Goal: Task Accomplishment & Management: Use online tool/utility

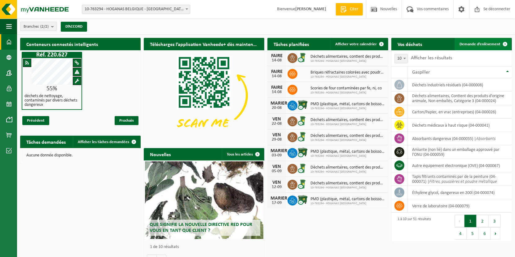
click at [464, 45] on span "Demande d’enlèvement" at bounding box center [480, 44] width 41 height 4
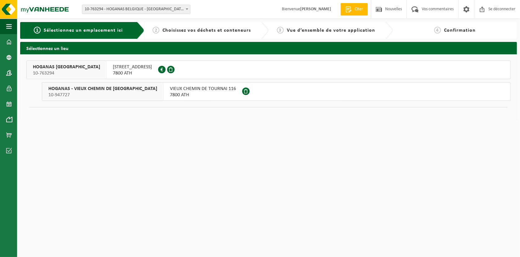
click at [114, 73] on span "7800 ATH" at bounding box center [132, 73] width 39 height 6
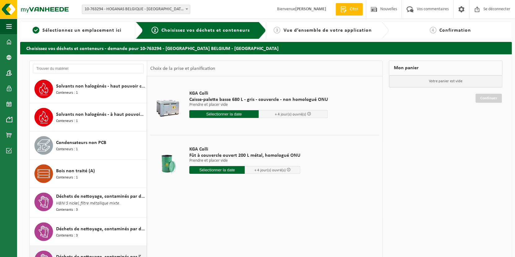
scroll to position [775, 0]
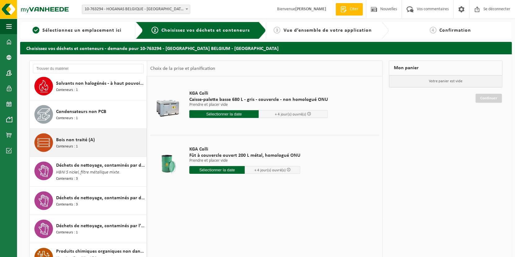
click at [74, 143] on span "Conteneurs : 1" at bounding box center [67, 146] width 22 height 6
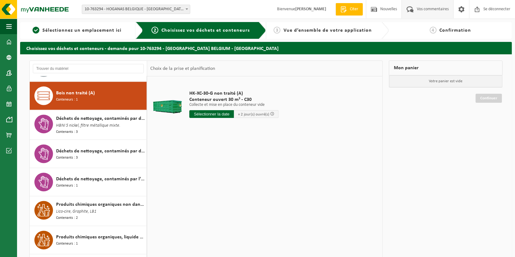
scroll to position [822, 0]
click at [216, 116] on input "text" at bounding box center [211, 114] width 45 height 8
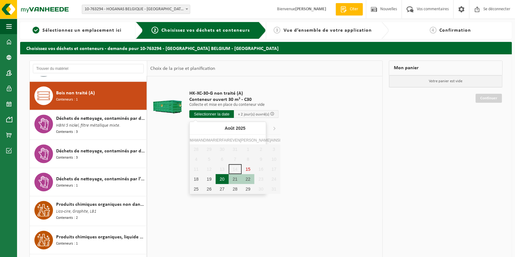
click at [217, 179] on div "20" at bounding box center [222, 179] width 13 height 10
type input "Van 2025-08-20"
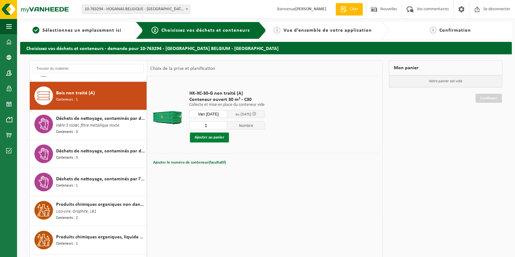
click at [220, 140] on button "Ajouter au panier" at bounding box center [209, 137] width 39 height 10
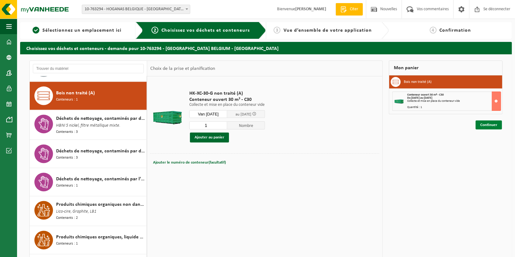
click at [483, 125] on link "Continuer" at bounding box center [489, 124] width 26 height 9
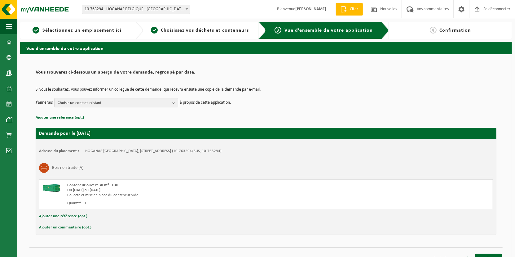
drag, startPoint x: 172, startPoint y: 102, endPoint x: 84, endPoint y: 111, distance: 88.4
click at [171, 103] on button "Choisir un contact existant" at bounding box center [116, 102] width 124 height 9
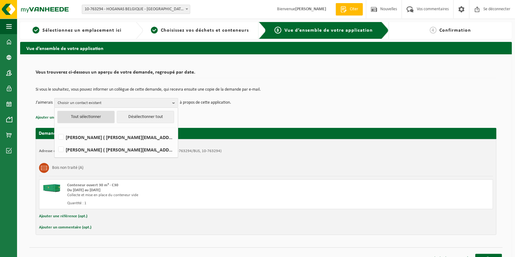
click at [78, 116] on button "Tout sélectionner" at bounding box center [85, 117] width 57 height 12
checkbox input "true"
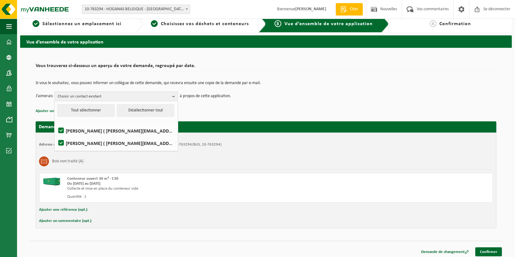
scroll to position [9, 0]
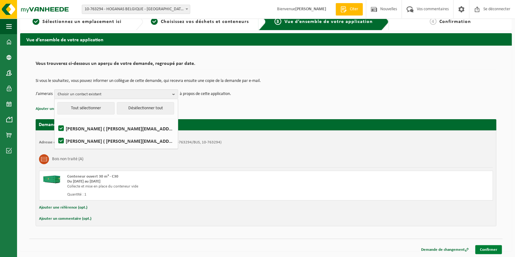
click at [490, 248] on link "Confirmer" at bounding box center [488, 249] width 27 height 9
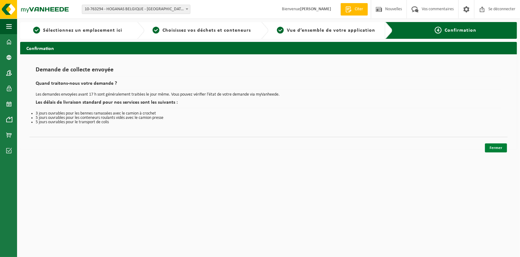
click at [493, 144] on link "Fermer" at bounding box center [496, 147] width 22 height 9
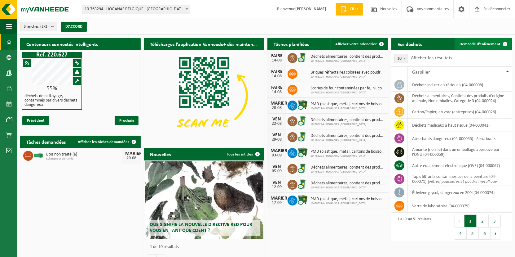
click at [477, 44] on span "Demande d’enlèvement" at bounding box center [480, 44] width 41 height 4
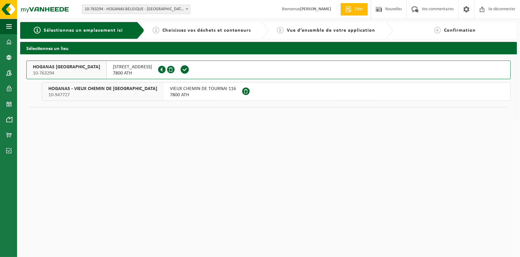
click at [117, 75] on span "7800 ATH" at bounding box center [132, 73] width 39 height 6
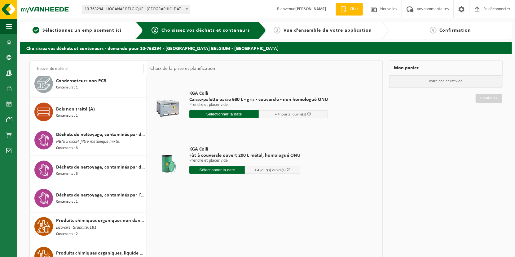
scroll to position [837, 0]
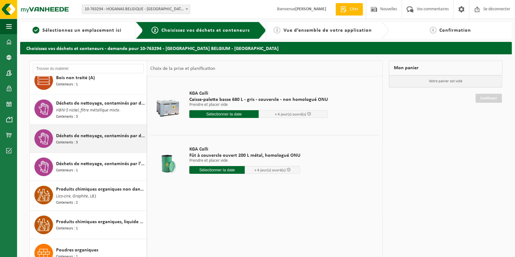
click at [84, 132] on span "Déchets de nettoyage, contaminés par divers déchets dangereux" at bounding box center [100, 135] width 89 height 7
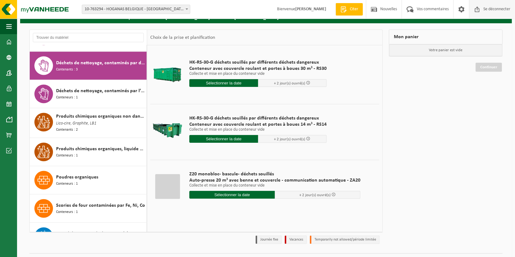
scroll to position [879, 0]
click at [233, 185] on p "Collecte et mise en place du conteneur vide" at bounding box center [274, 185] width 171 height 4
click at [234, 195] on input "text" at bounding box center [232, 195] width 86 height 8
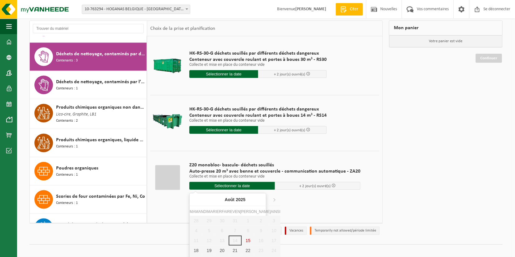
scroll to position [49, 0]
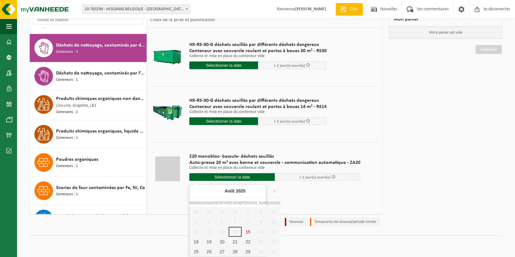
click at [364, 132] on td "HK-RS-30-G déchets souillés par différents déchets dangereux Conteneur avec cou…" at bounding box center [282, 112] width 195 height 53
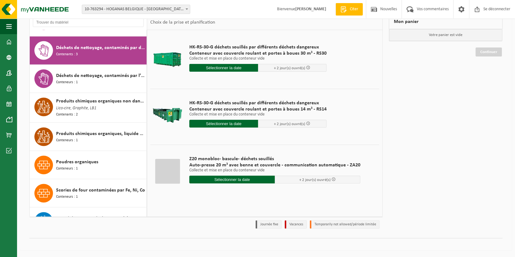
click at [228, 181] on div "Z20 monobloc- bascule- déchets souillés Auto-presse 20 m³ avec benne et couverc…" at bounding box center [274, 170] width 177 height 43
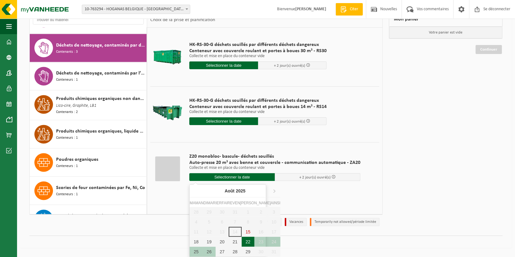
click at [242, 241] on div "22" at bounding box center [248, 241] width 13 height 10
type input "Van 2025-08-22"
type input "2025-08-22"
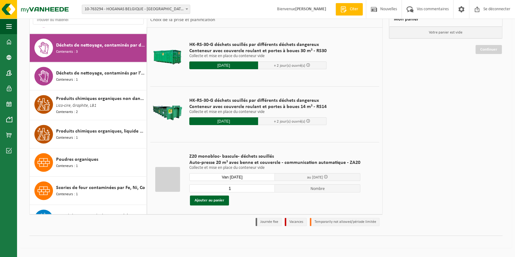
scroll to position [46, 0]
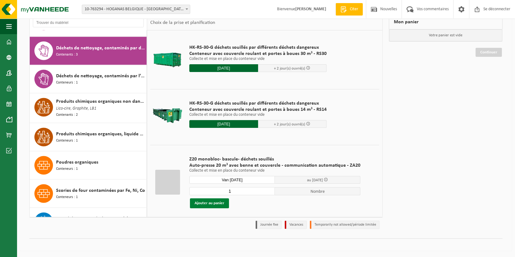
click at [218, 203] on button "Ajouter au panier" at bounding box center [209, 203] width 39 height 10
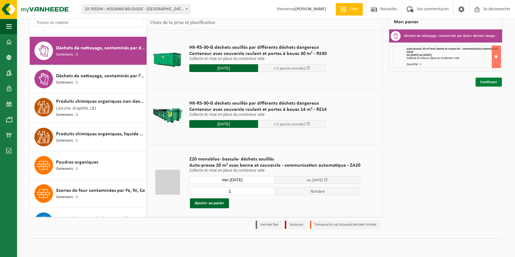
click at [486, 82] on link "Continuer" at bounding box center [489, 81] width 26 height 9
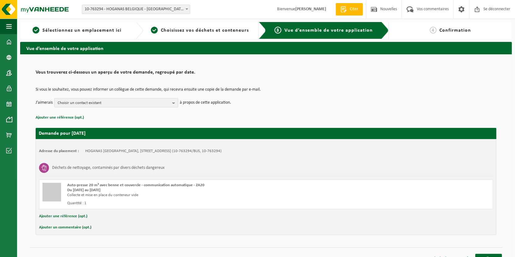
click at [174, 101] on b "button" at bounding box center [175, 102] width 6 height 9
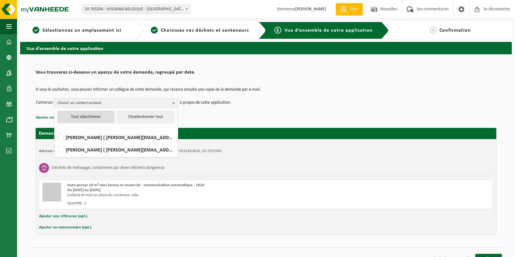
click at [79, 117] on button "Tout sélectionner" at bounding box center [85, 117] width 57 height 12
checkbox input "true"
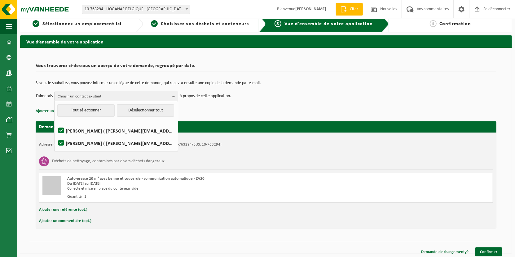
scroll to position [9, 0]
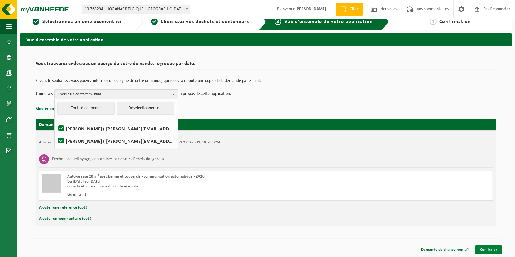
click at [495, 248] on link "Confirmer" at bounding box center [488, 249] width 27 height 9
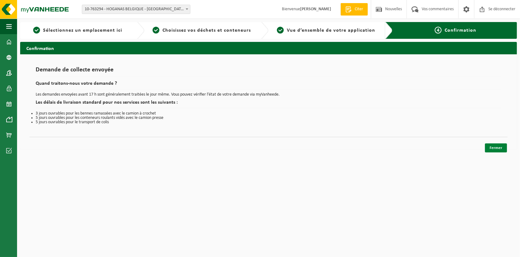
click at [487, 146] on link "Fermer" at bounding box center [496, 147] width 22 height 9
